Goal: Information Seeking & Learning: Learn about a topic

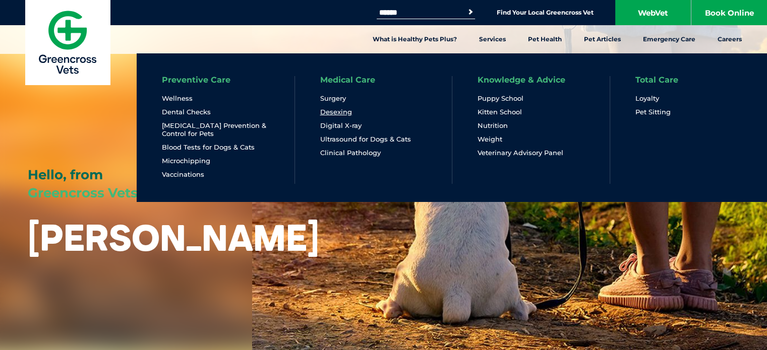
click at [341, 112] on link "Desexing" at bounding box center [336, 112] width 32 height 9
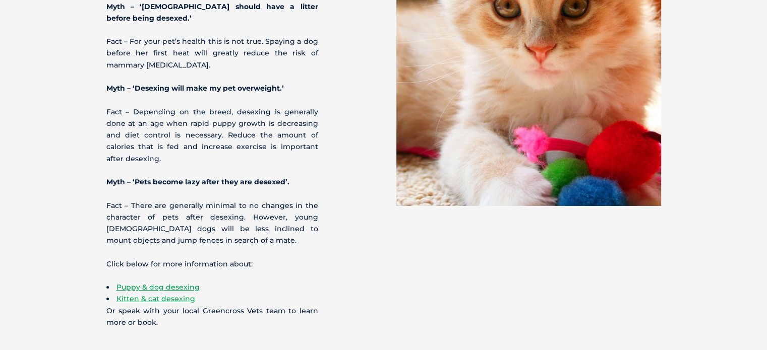
scroll to position [3344, 0]
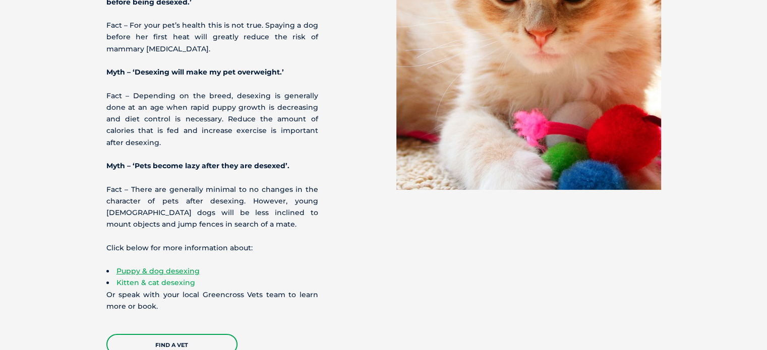
click at [166, 278] on link "Kitten & cat desexing" at bounding box center [155, 282] width 79 height 9
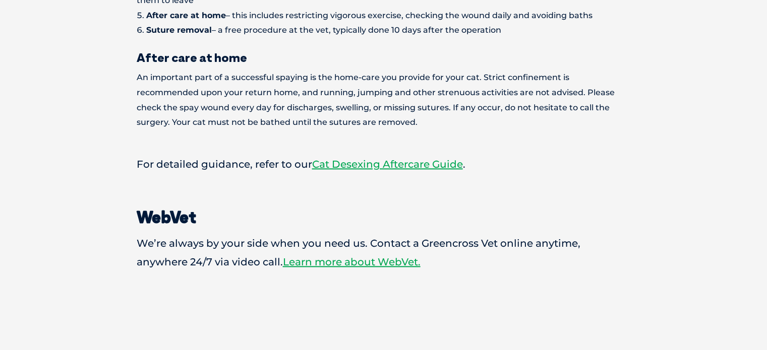
scroll to position [1371, 0]
